Goal: Task Accomplishment & Management: Complete application form

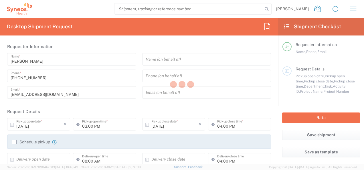
type input "Województwo Mazowieckie"
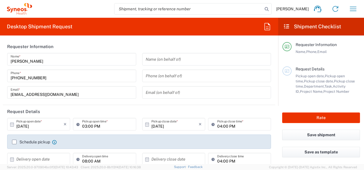
type input "8350"
type input "[GEOGRAPHIC_DATA]"
type input "Syneos Health Poland sp. z.o.o"
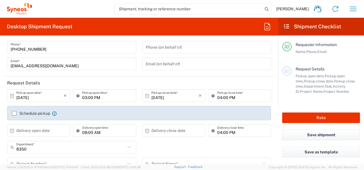
scroll to position [57, 0]
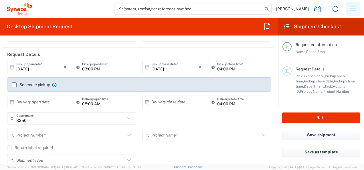
click at [357, 8] on icon "button" at bounding box center [353, 8] width 9 height 9
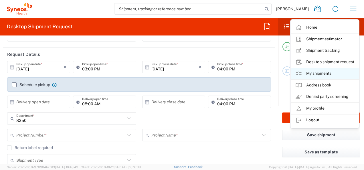
click at [326, 73] on link "My shipments" at bounding box center [325, 73] width 68 height 11
